Goal: Find specific page/section: Find specific page/section

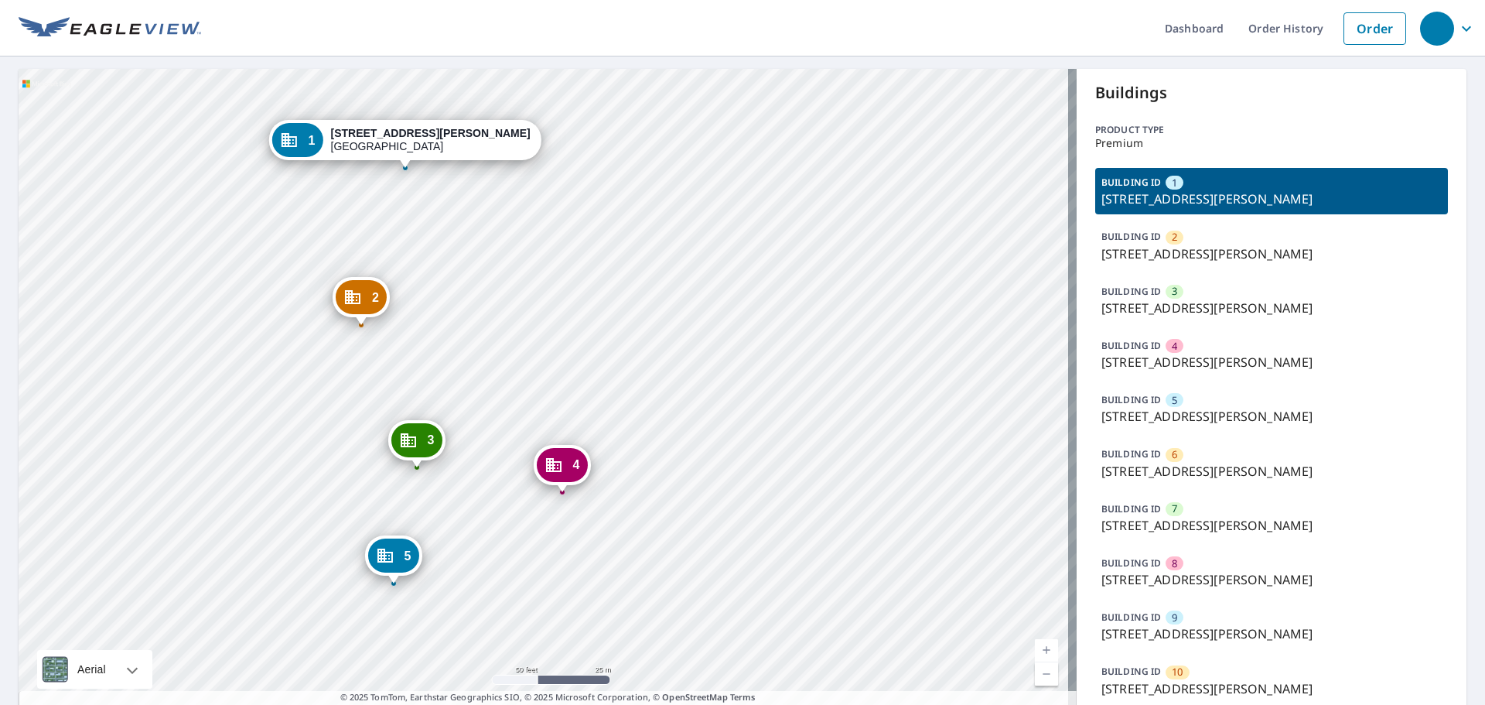
drag, startPoint x: 656, startPoint y: 248, endPoint x: 536, endPoint y: 277, distance: 123.5
click at [579, 266] on div "2 1239 N Benoist Farms Rd West Palm Beach, FL 33411 3 1227 N Benoist Farms Rd W…" at bounding box center [548, 392] width 1058 height 647
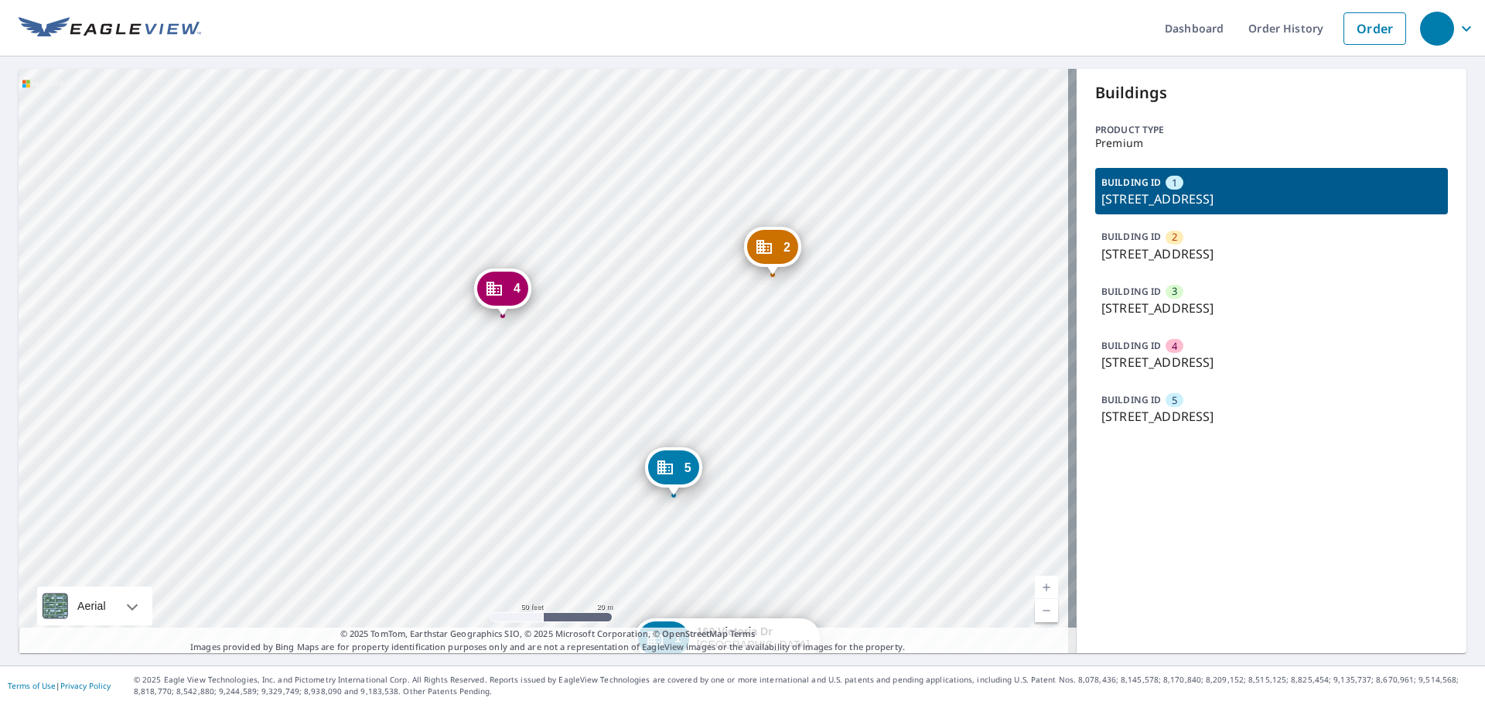
drag, startPoint x: 751, startPoint y: 494, endPoint x: 743, endPoint y: 346, distance: 148.7
click at [743, 346] on div "2 258 Victoria Dr Bridgewater, NJ 08807 3 382 Victoria Dr Bridgewater, NJ 08807…" at bounding box center [548, 361] width 1058 height 584
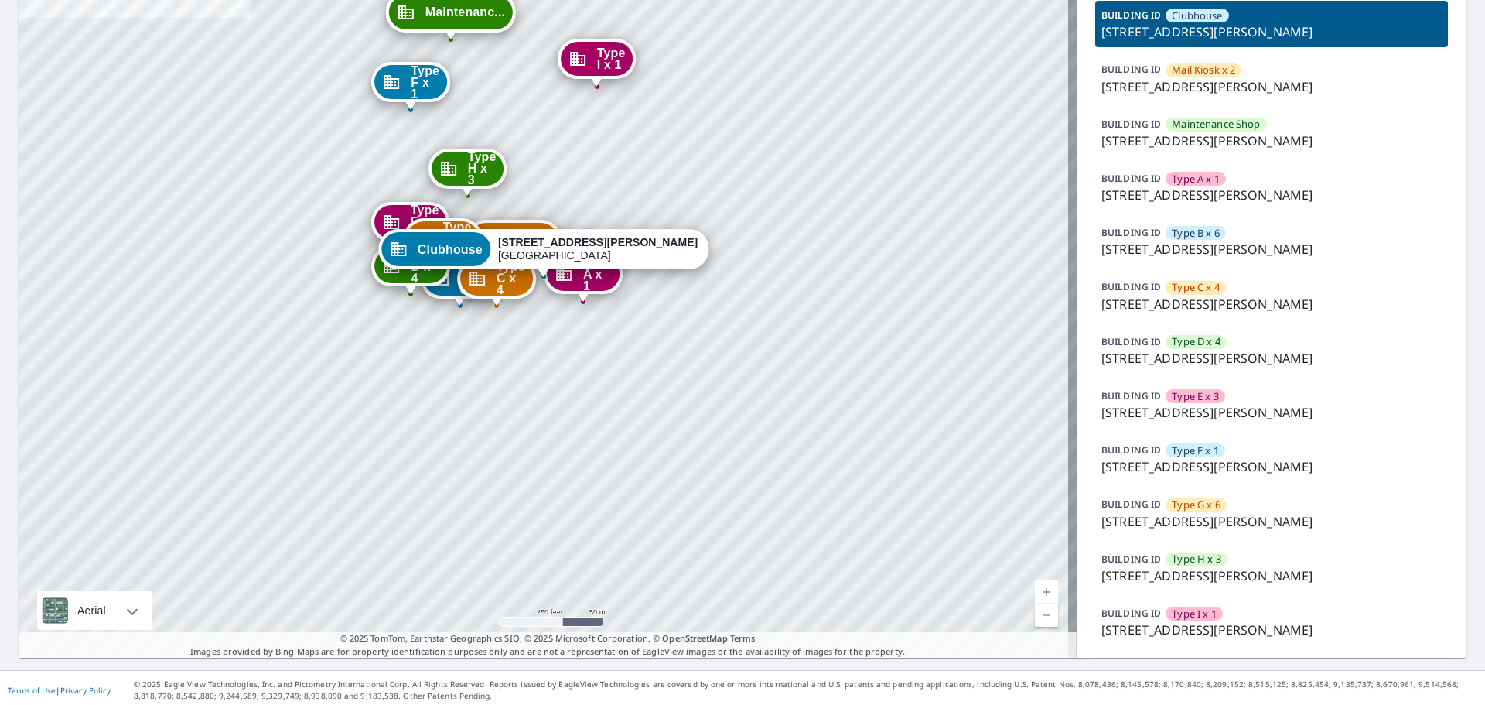
scroll to position [172, 0]
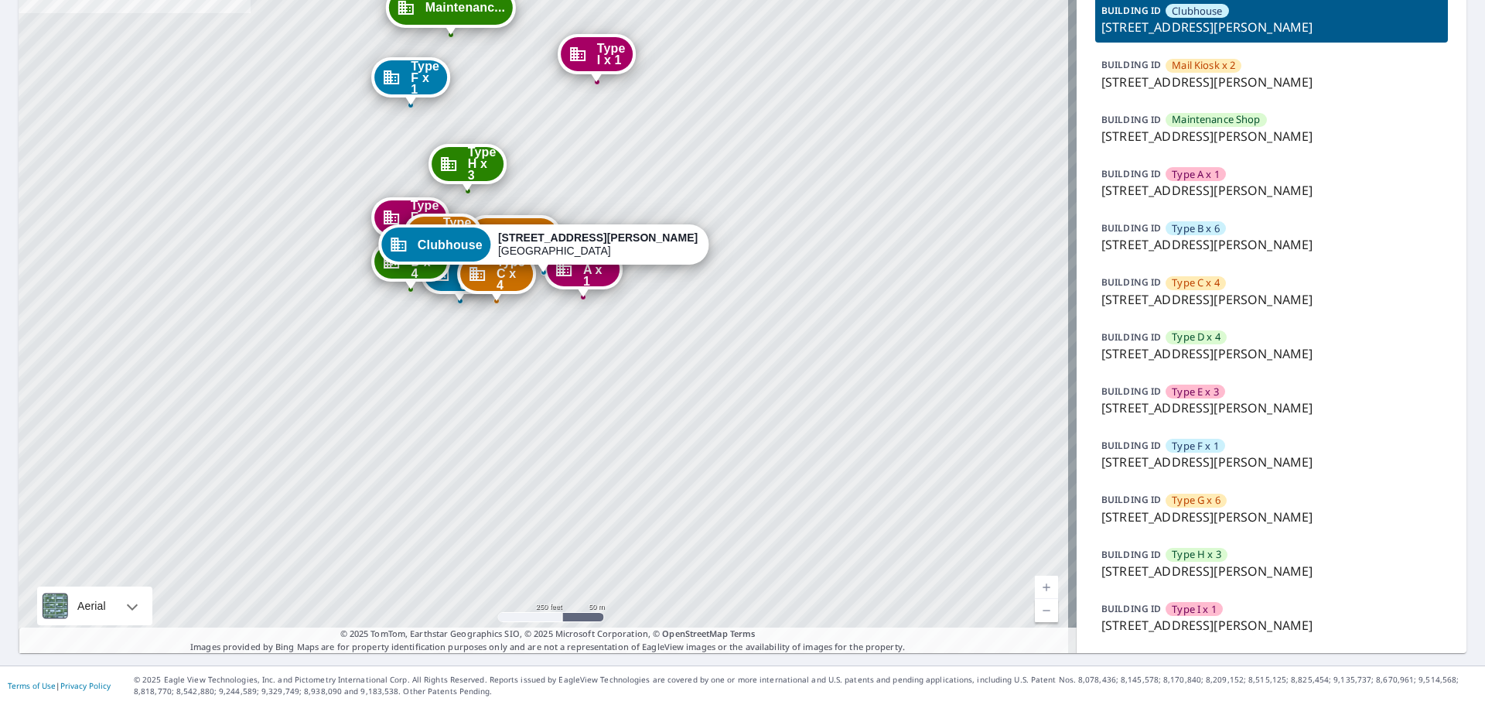
click at [1179, 551] on span "Type H x 3" at bounding box center [1197, 554] width 50 height 15
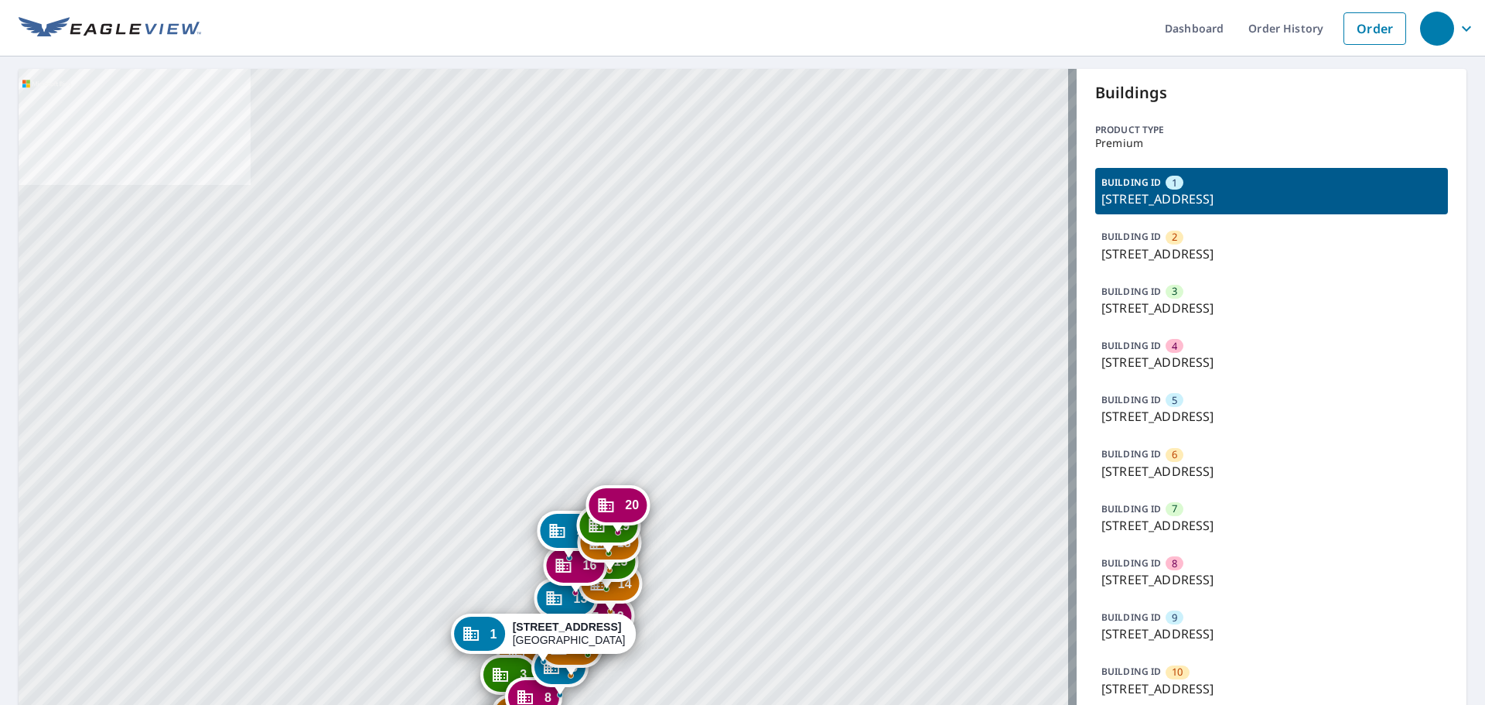
click at [1170, 453] on div "6" at bounding box center [1175, 455] width 18 height 14
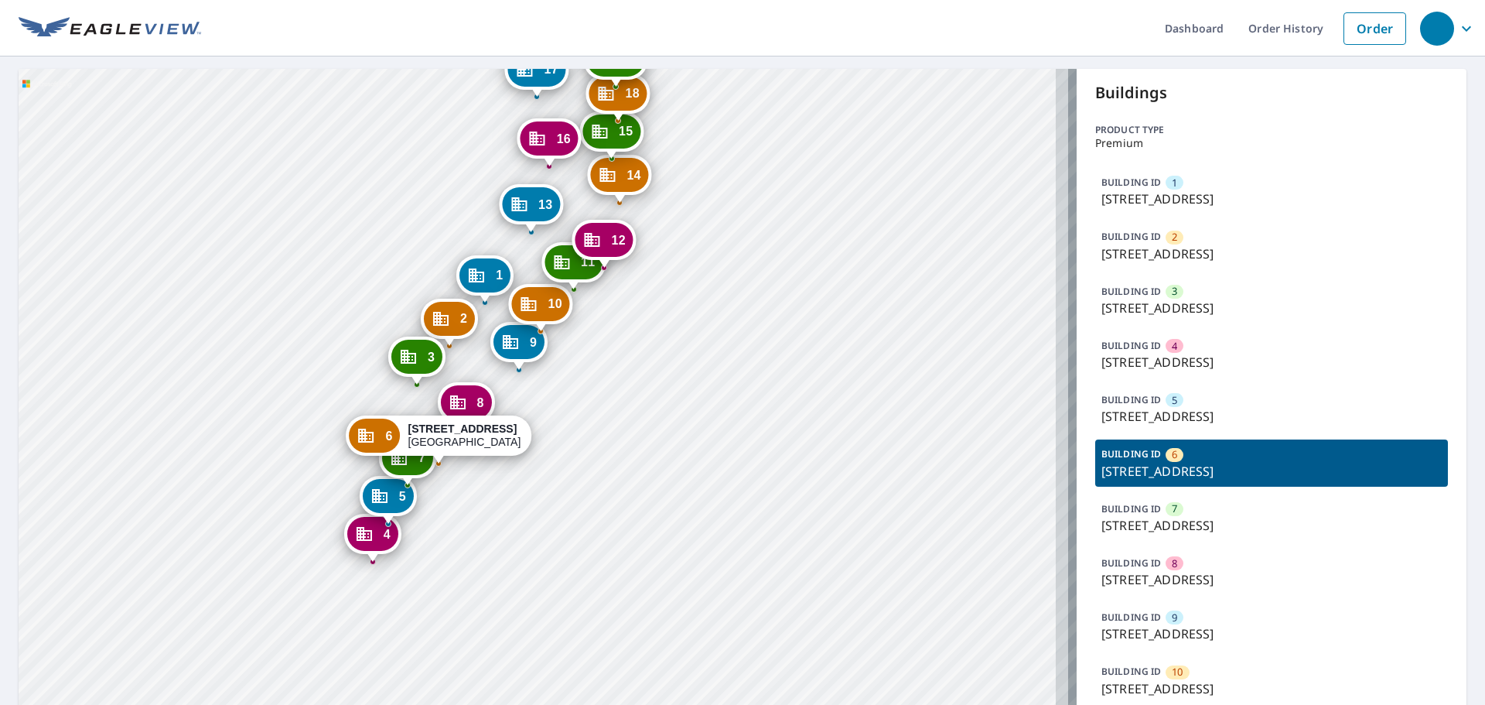
drag, startPoint x: 748, startPoint y: 609, endPoint x: 712, endPoint y: 330, distance: 281.6
click at [712, 330] on div "1 16 Harbour Green Dr Key Largo, FL 33037 2 20 Harbour Green Dr Key Largo, FL 3…" at bounding box center [548, 664] width 1058 height 1191
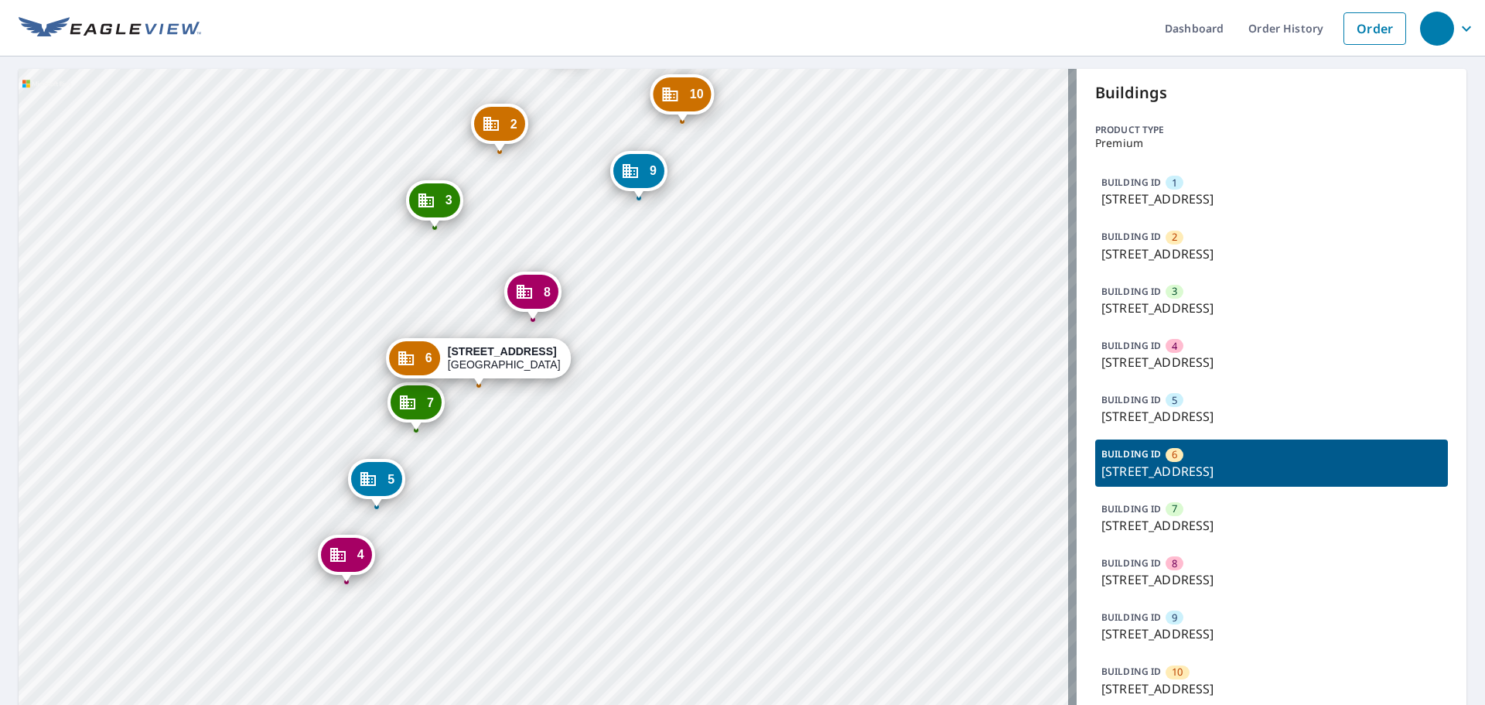
click at [1181, 462] on p "41 Harbour Green Dr, Key Largo, FL, 33037" at bounding box center [1272, 471] width 340 height 19
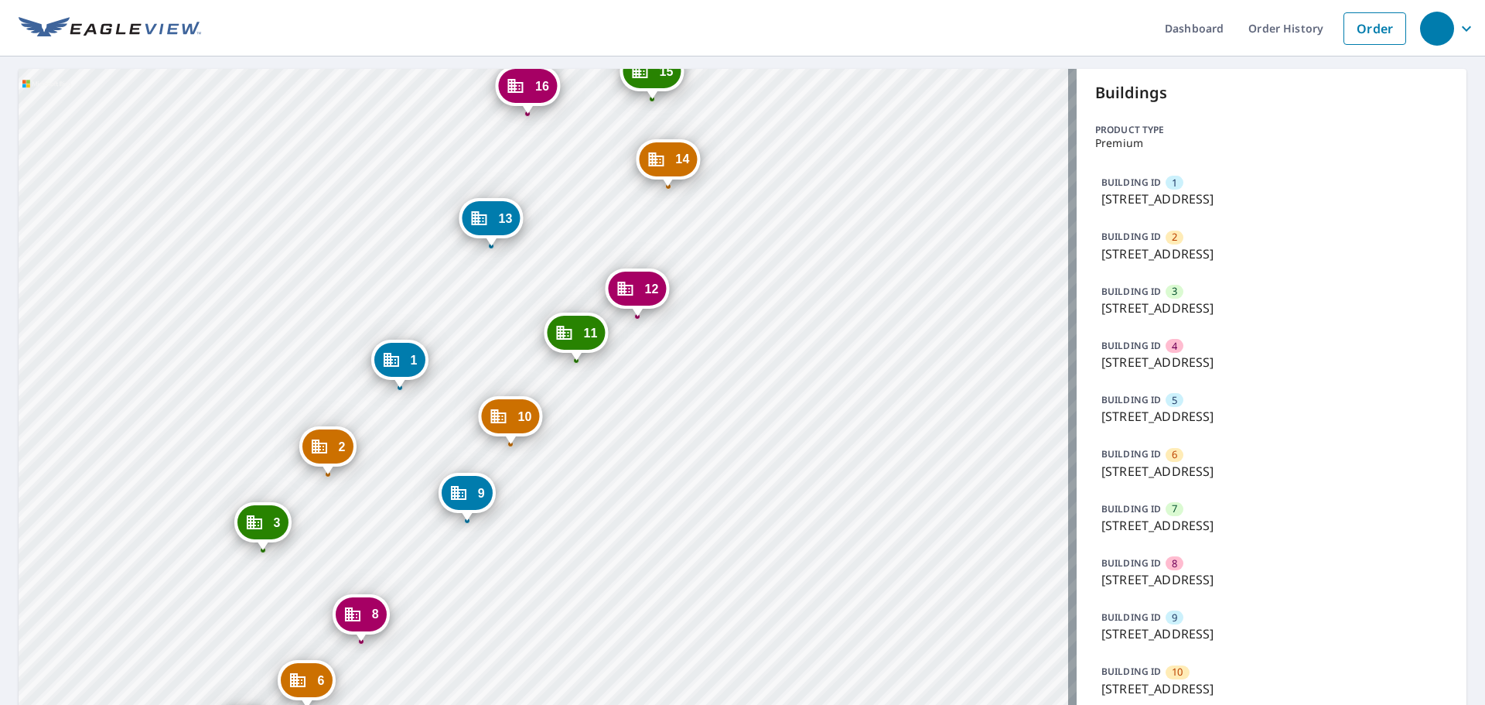
drag, startPoint x: 810, startPoint y: 550, endPoint x: 666, endPoint y: 292, distance: 295.1
click at [666, 292] on div "2 20 Harbour Green Dr Key Largo, FL 33037 3 22 Harbour Green Dr Key Largo, FL 3…" at bounding box center [548, 664] width 1058 height 1191
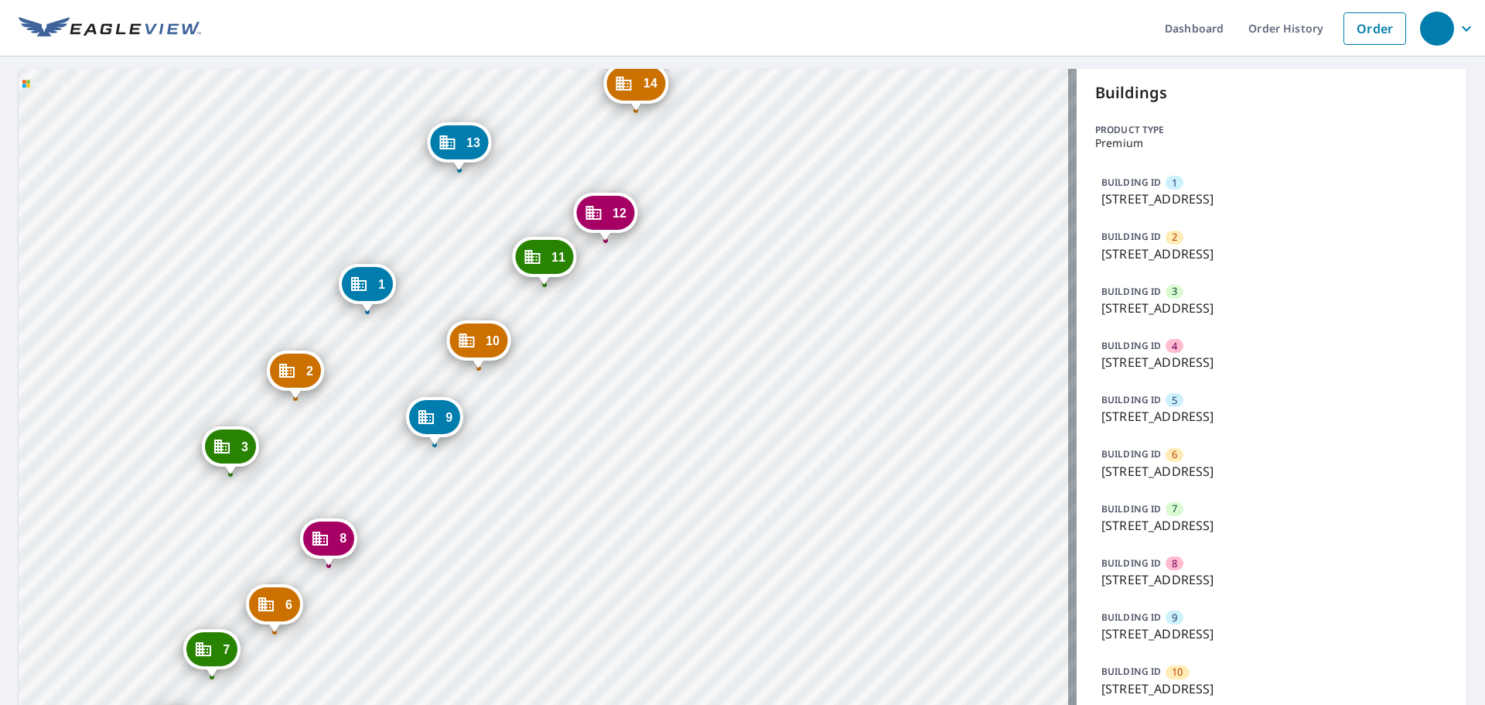
drag, startPoint x: 490, startPoint y: 570, endPoint x: 717, endPoint y: 432, distance: 265.6
click at [736, 421] on div "2 20 Harbour Green Dr Key Largo, FL 33037 3 22 Harbour Green Dr Key Largo, FL 3…" at bounding box center [548, 664] width 1058 height 1191
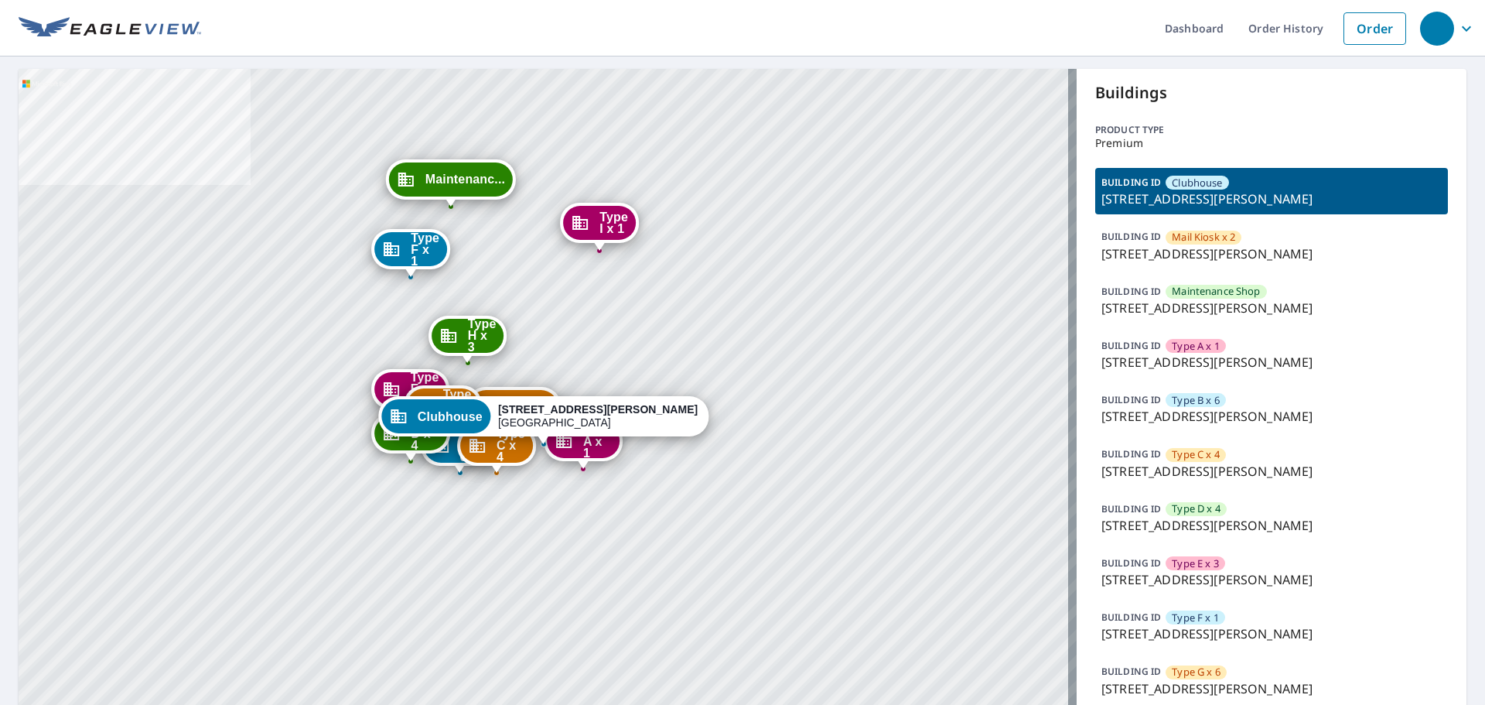
drag, startPoint x: 1205, startPoint y: 291, endPoint x: 1177, endPoint y: 286, distance: 29.0
click at [1205, 291] on span "Maintenance Shop" at bounding box center [1216, 291] width 88 height 15
click at [1204, 406] on span "Type B x 6" at bounding box center [1196, 400] width 48 height 15
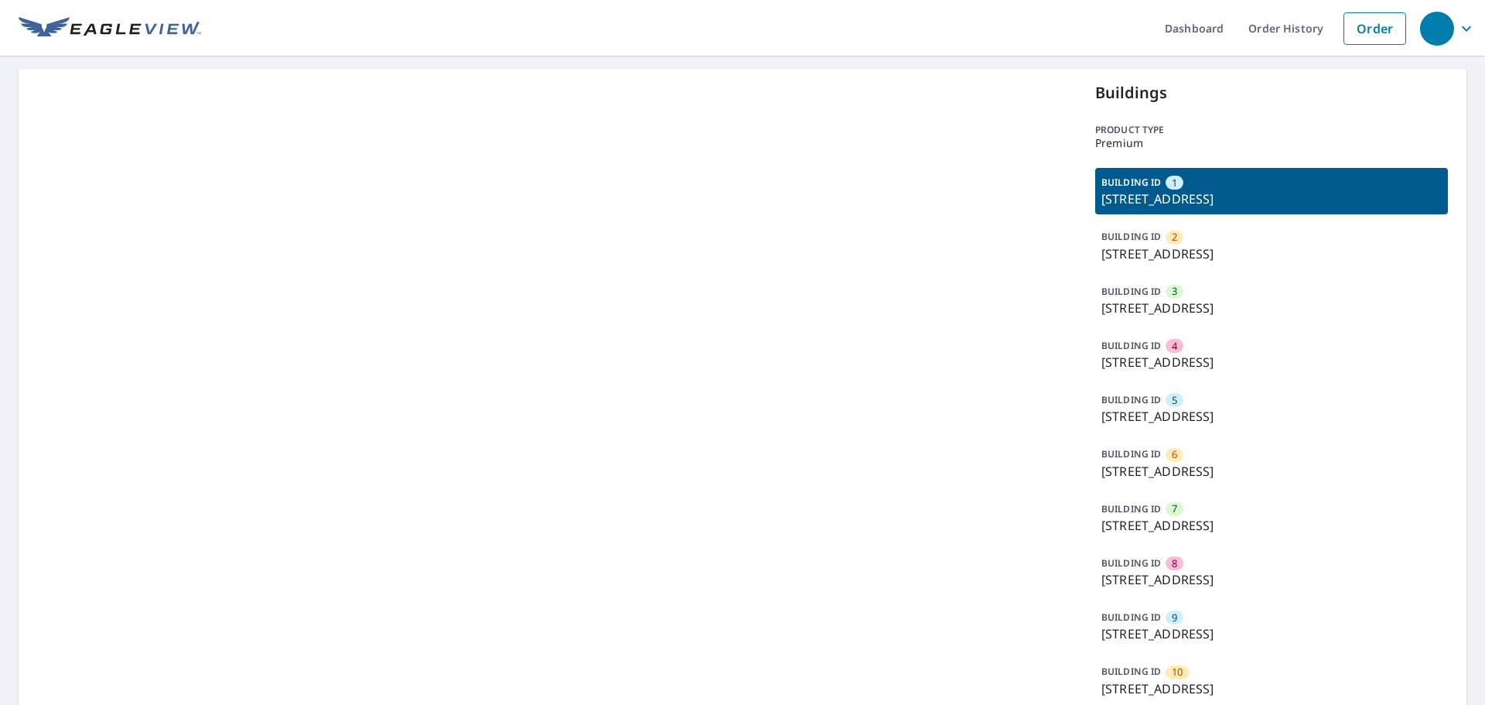
click at [1139, 367] on p "53 Harbour Green Dr, Key Largo, FL, 33037" at bounding box center [1272, 362] width 340 height 19
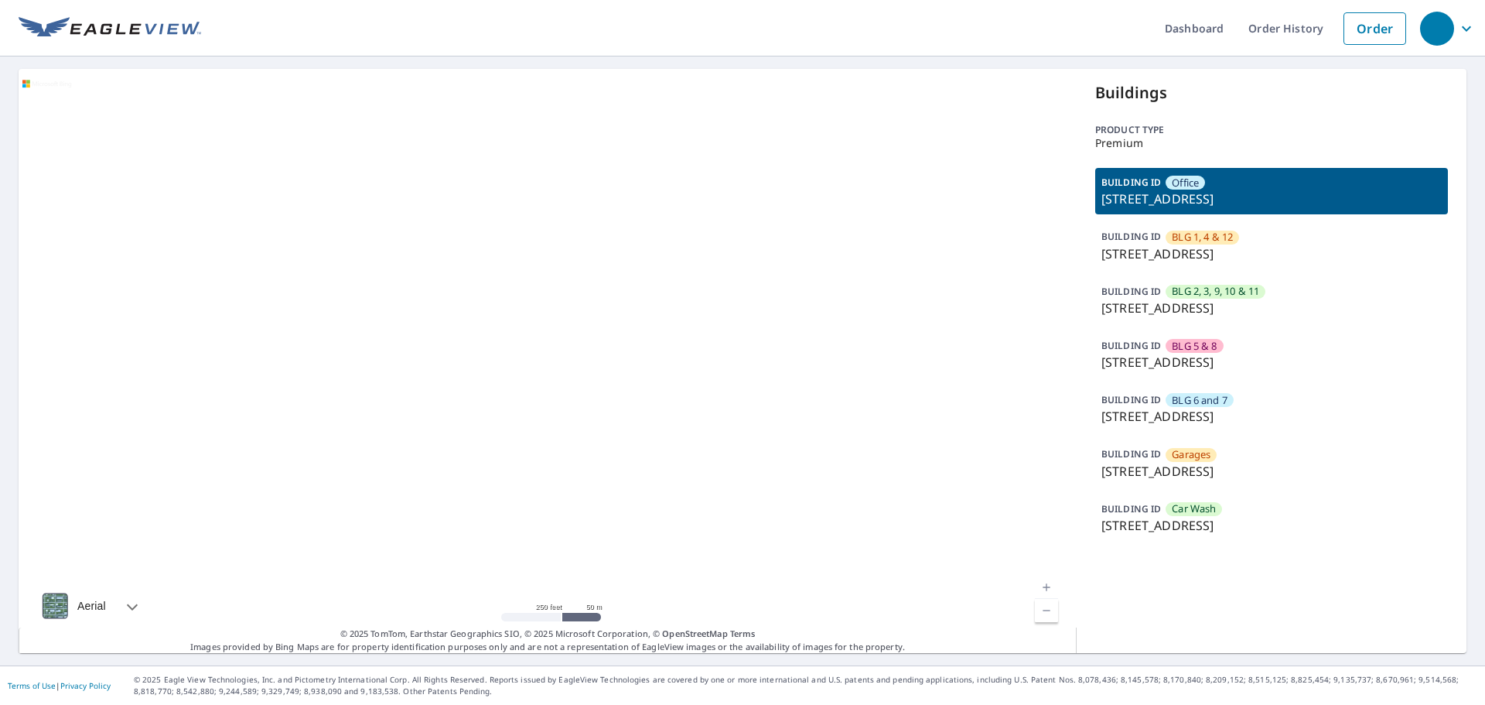
click at [1242, 255] on p "535 Brookwood Point Pl, Simpsonville, SC, 29681" at bounding box center [1272, 253] width 340 height 19
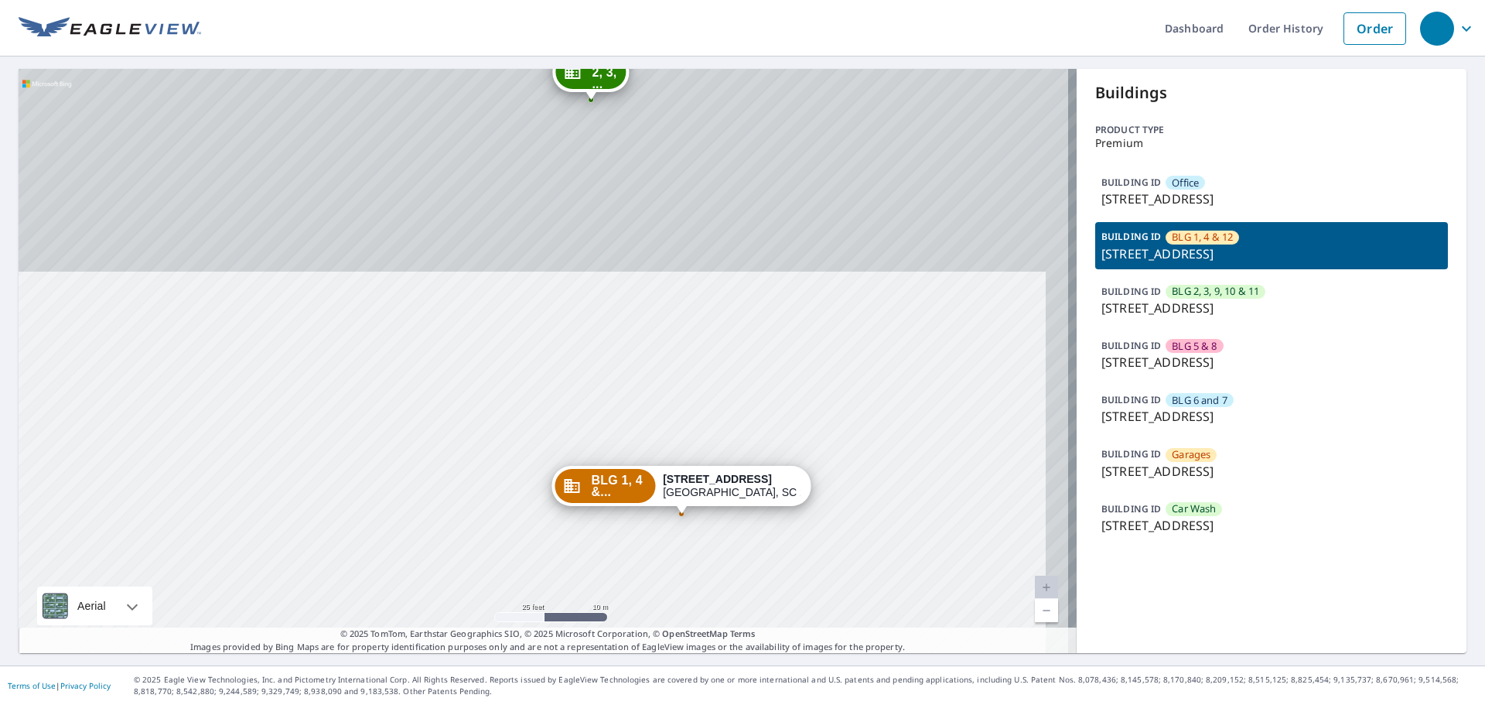
drag, startPoint x: 631, startPoint y: 304, endPoint x: 628, endPoint y: 595, distance: 290.9
click at [622, 606] on div "Office 535 Brookwood Point Pl Simpsonville, SC 29681 BLG 2, 3, ... 535 Brookwoo…" at bounding box center [548, 361] width 1058 height 584
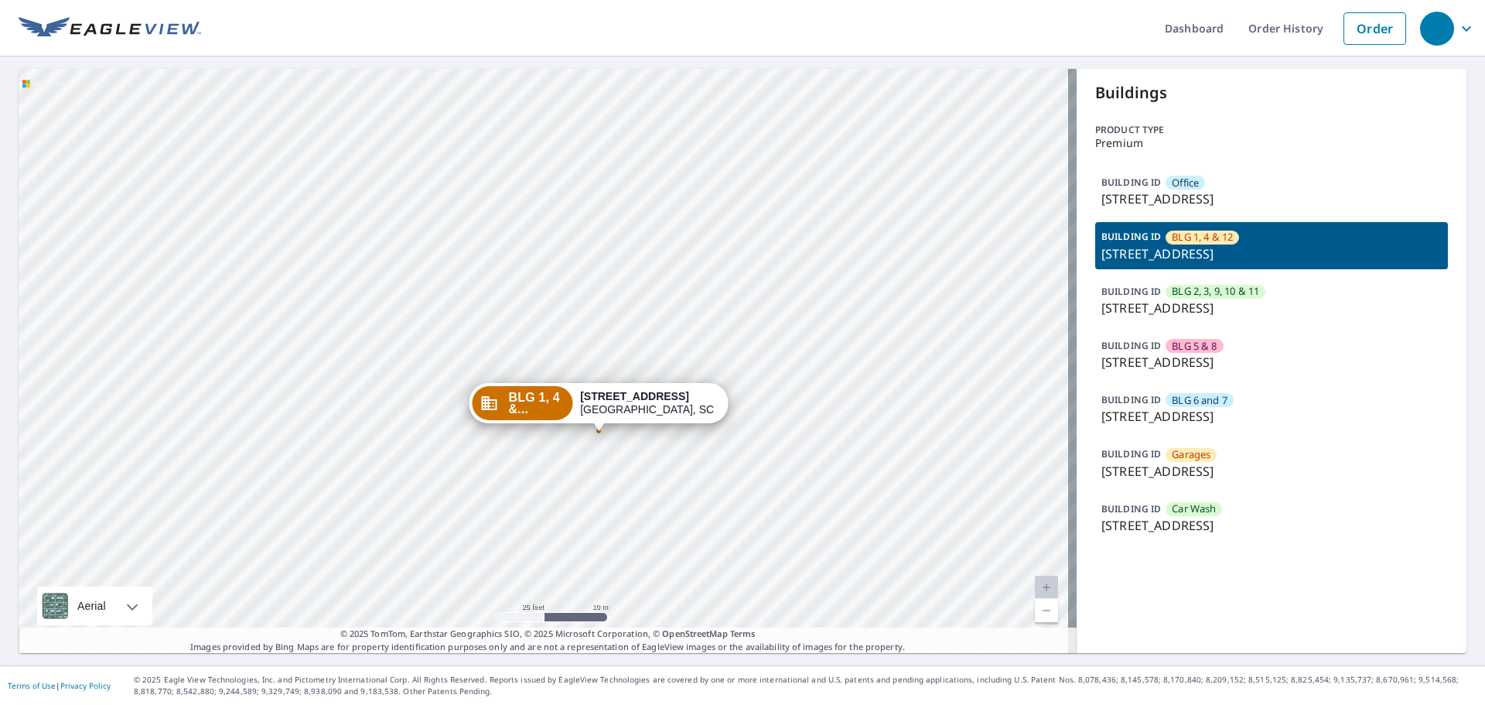
drag, startPoint x: 723, startPoint y: 527, endPoint x: 641, endPoint y: 444, distance: 116.5
click at [641, 444] on div "Office 535 Brookwood Point Pl Simpsonville, SC 29681 BLG 2, 3, ... 535 Brookwoo…" at bounding box center [548, 361] width 1058 height 584
click at [1273, 295] on div "BUILDING ID BLG 2, 3, 9, 10 & 11 535 Brookwood Point Pl, Simpsonville, SC, 29681" at bounding box center [1271, 300] width 353 height 46
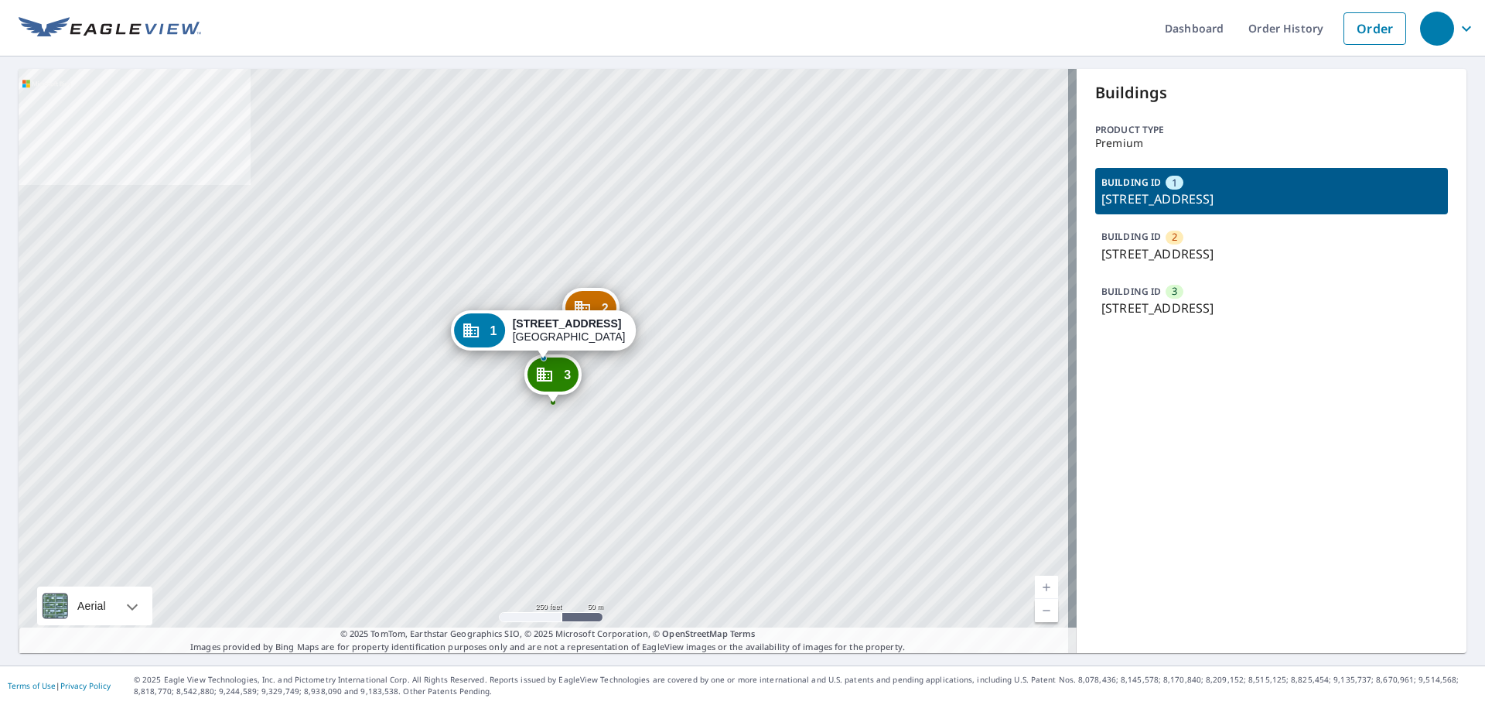
drag, startPoint x: 1160, startPoint y: 200, endPoint x: 1055, endPoint y: 233, distance: 110.3
click at [1160, 200] on p "[STREET_ADDRESS]" at bounding box center [1272, 199] width 340 height 19
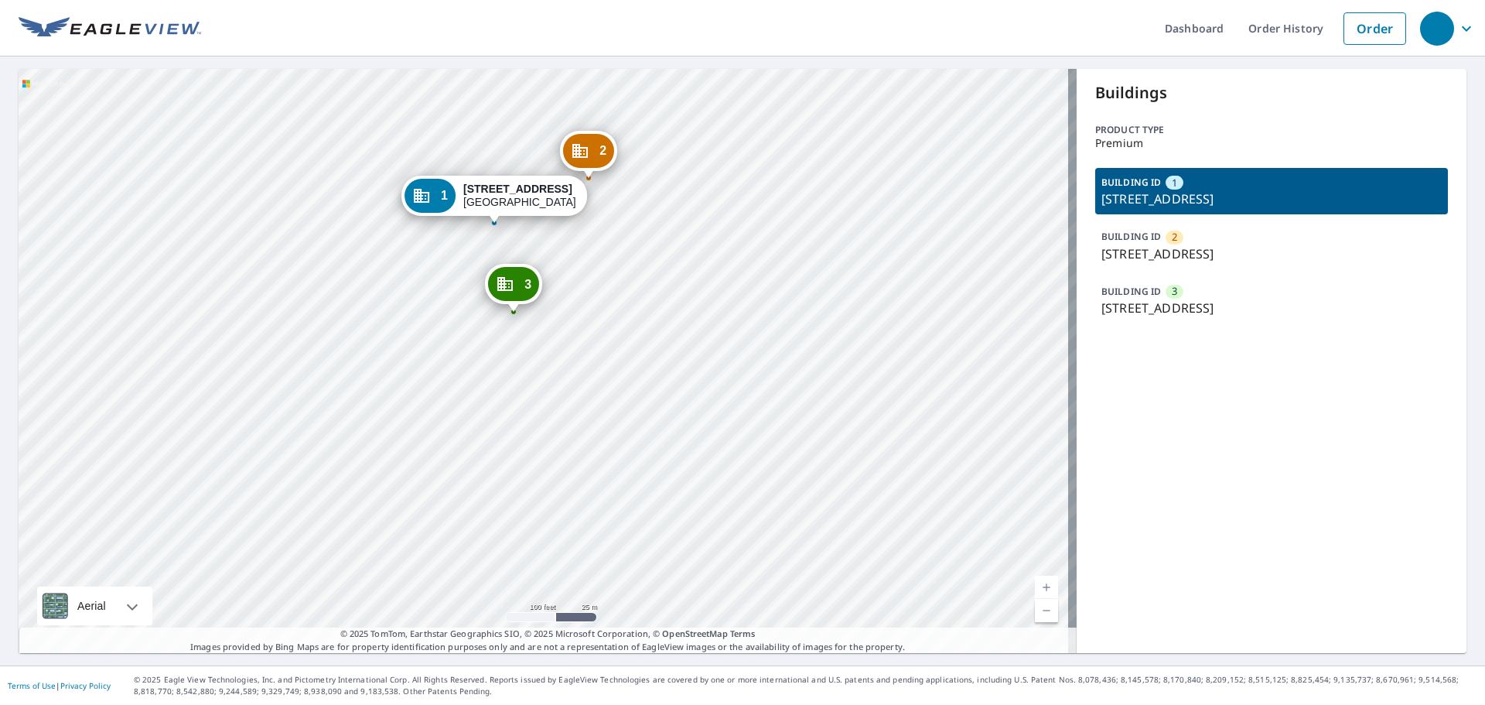
click at [1177, 319] on div "BUILDING ID [GEOGRAPHIC_DATA][STREET_ADDRESS]" at bounding box center [1271, 300] width 353 height 46
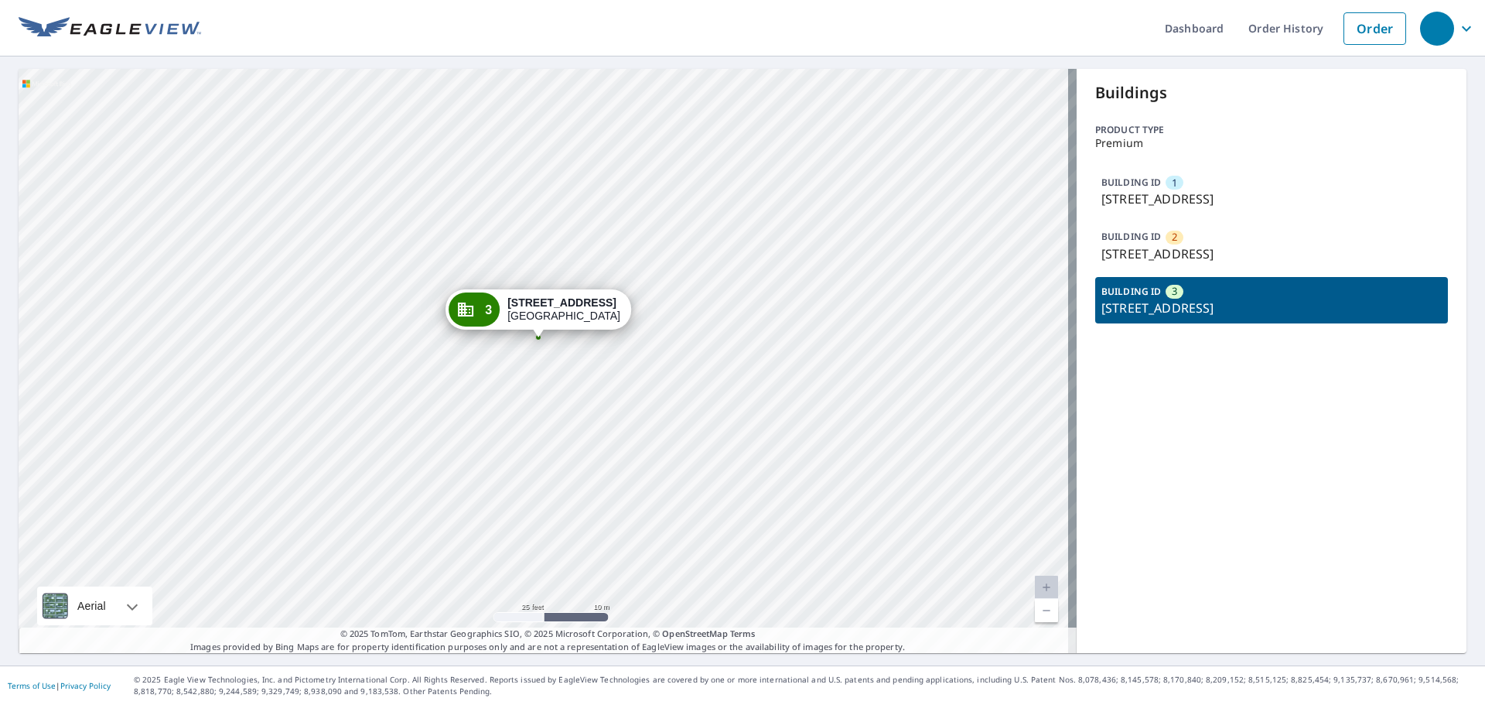
click at [1215, 190] on div "BUILDING ID [STREET_ADDRESS]" at bounding box center [1271, 191] width 353 height 46
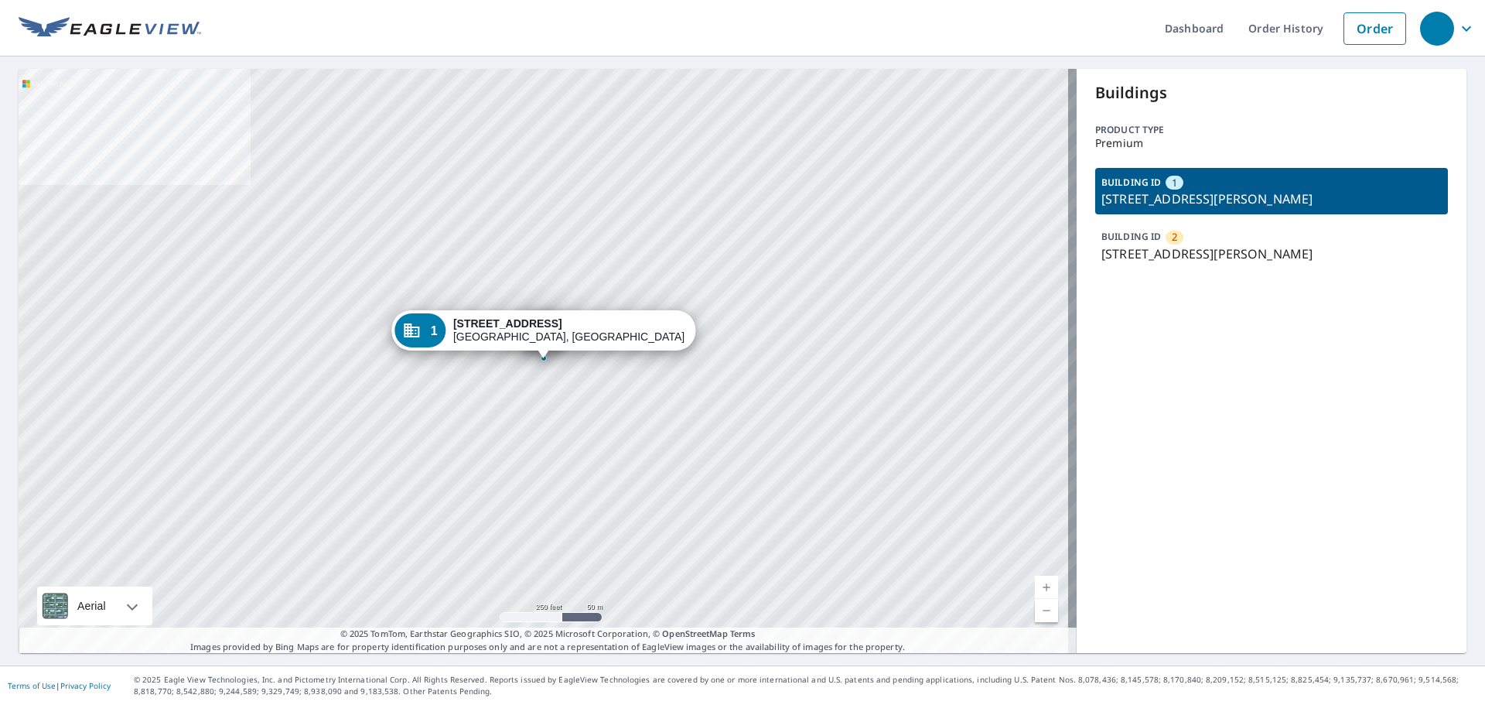
click at [1270, 250] on p "[STREET_ADDRESS][PERSON_NAME]" at bounding box center [1272, 253] width 340 height 19
